Goal: Contribute content

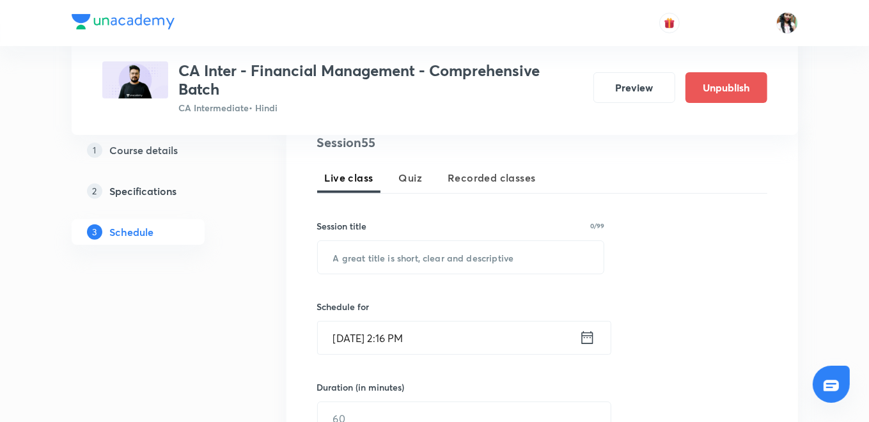
scroll to position [290, 0]
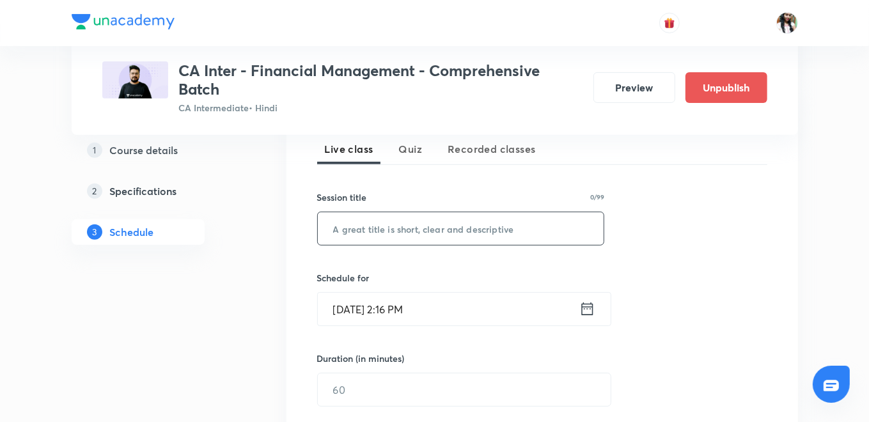
click at [480, 221] on input "text" at bounding box center [461, 228] width 286 height 33
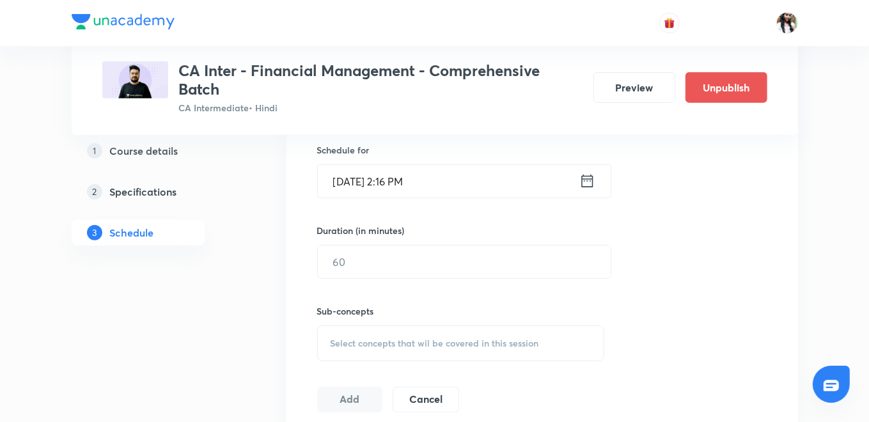
scroll to position [389, 0]
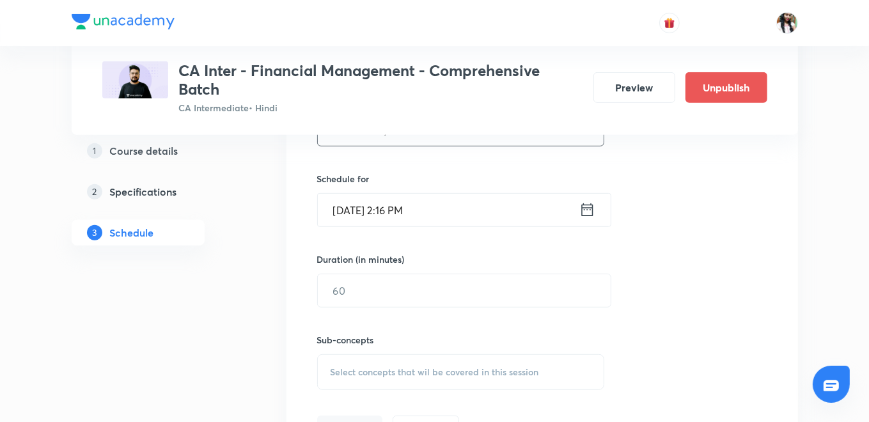
type input "Ratio Analysis - Part 3B"
click at [584, 210] on icon at bounding box center [587, 210] width 16 height 18
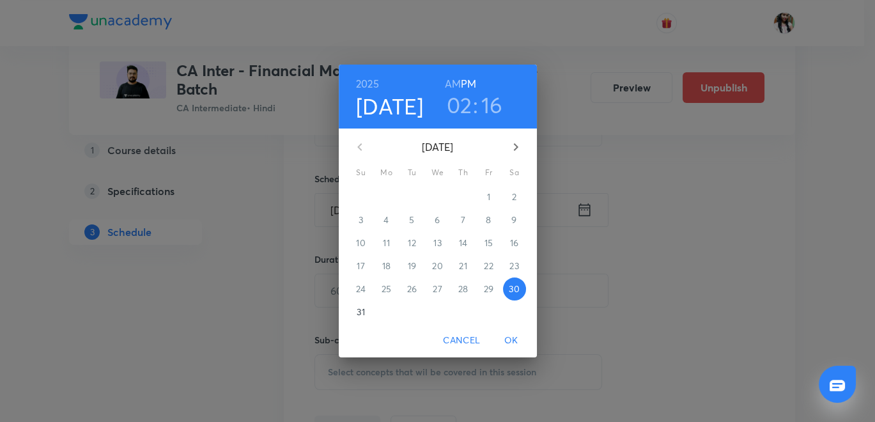
click at [516, 146] on icon "button" at bounding box center [515, 147] width 4 height 8
click at [350, 141] on button "button" at bounding box center [360, 147] width 31 height 31
click at [362, 308] on p "31" at bounding box center [361, 312] width 8 height 13
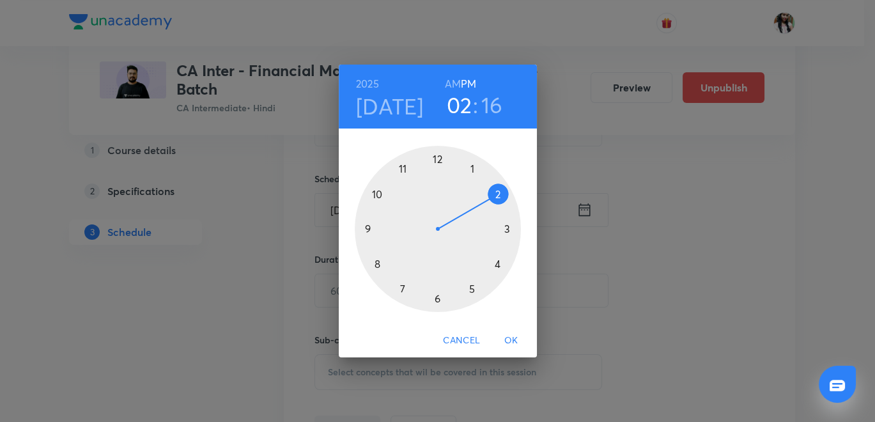
click at [454, 78] on h6 "AM" at bounding box center [453, 84] width 16 height 18
click at [364, 228] on div at bounding box center [438, 229] width 166 height 166
click at [435, 155] on div at bounding box center [438, 229] width 166 height 166
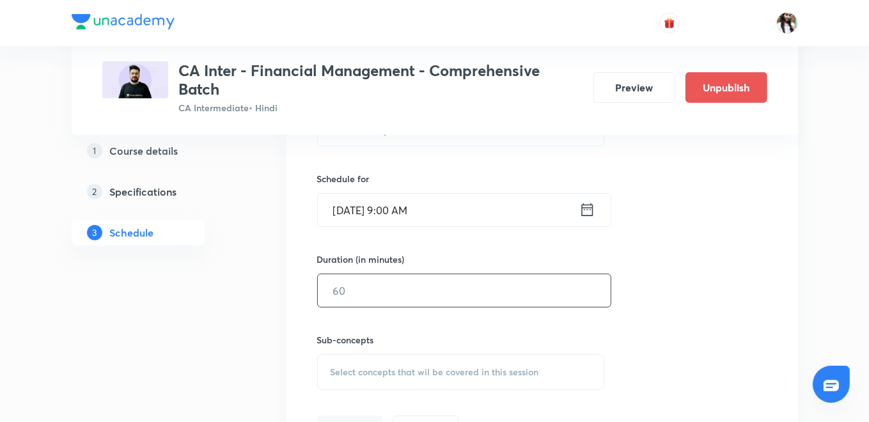
click at [376, 288] on input "text" at bounding box center [464, 290] width 293 height 33
type input "120"
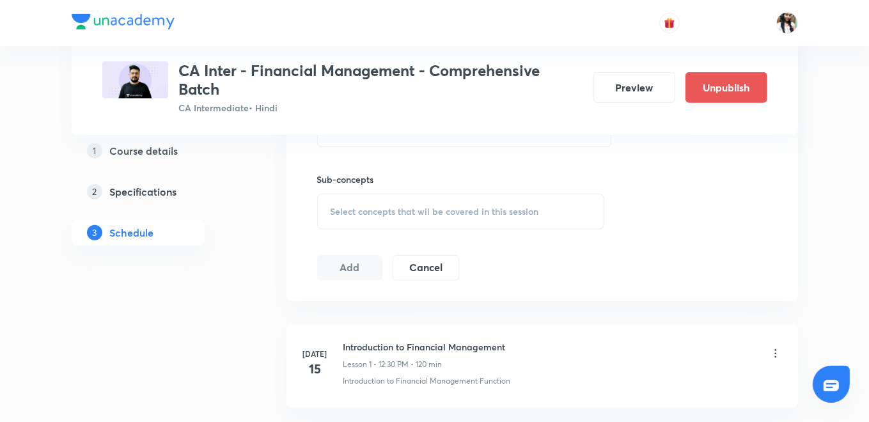
scroll to position [588, 0]
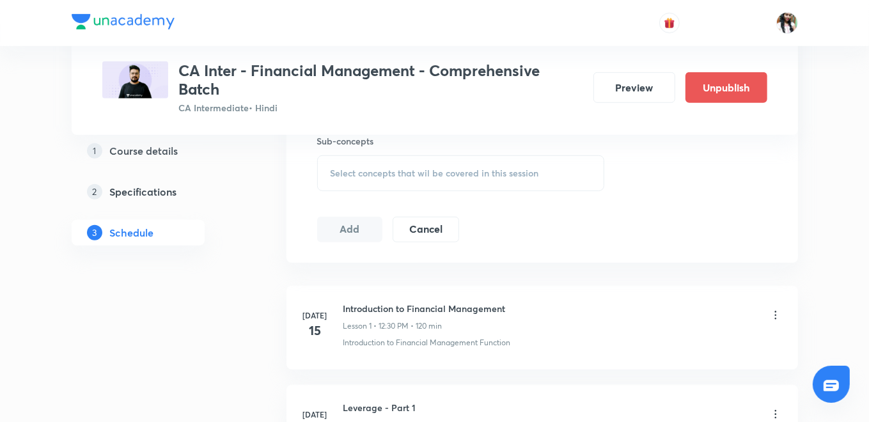
click at [352, 170] on span "Select concepts that wil be covered in this session" at bounding box center [434, 173] width 208 height 10
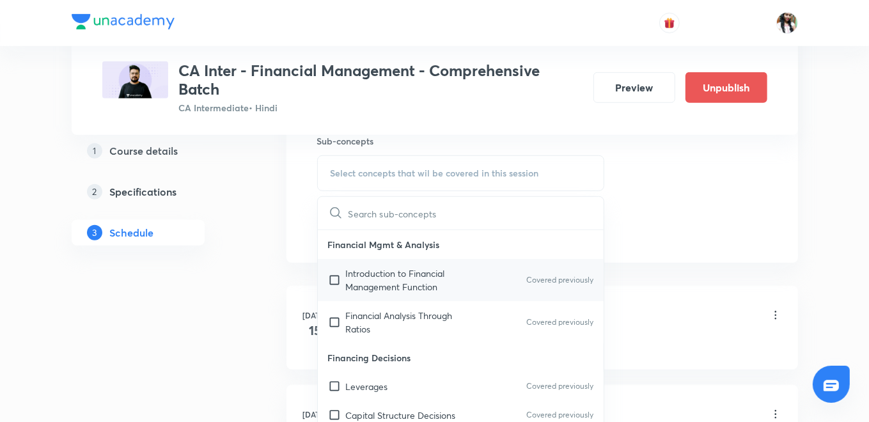
click at [373, 277] on p "Introduction to Financial Management Function" at bounding box center [410, 280] width 129 height 27
checkbox input "true"
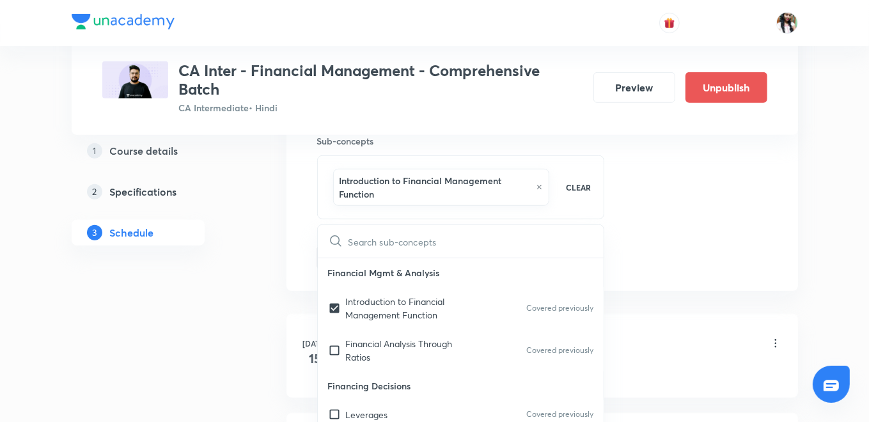
click at [297, 254] on div "Session 55 Live class Quiz Recorded classes Session title 24/99 Ratio Analysis …" at bounding box center [541, 38] width 511 height 505
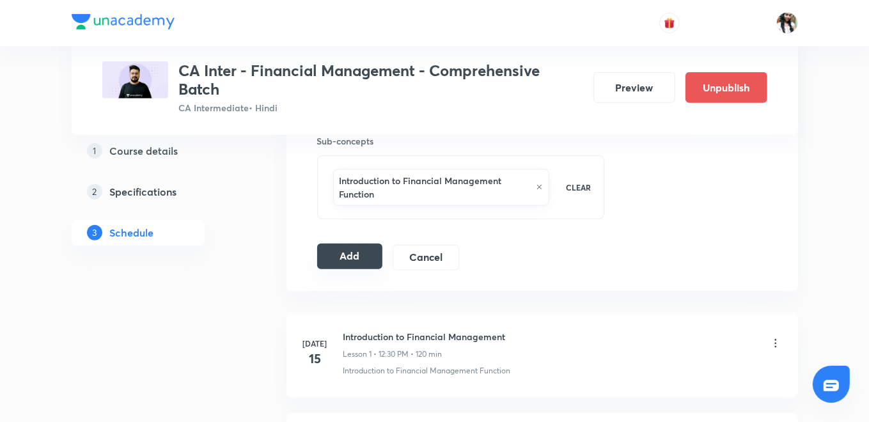
click at [350, 252] on button "Add" at bounding box center [350, 257] width 66 height 26
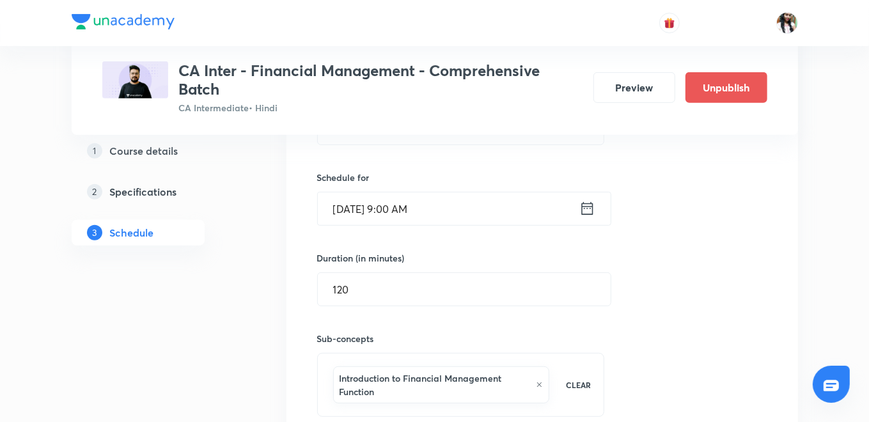
scroll to position [384, 0]
